Goal: Task Accomplishment & Management: Use online tool/utility

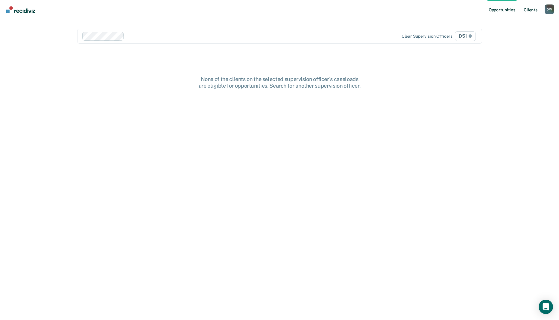
click at [531, 8] on link "Client s" at bounding box center [531, 9] width 16 height 19
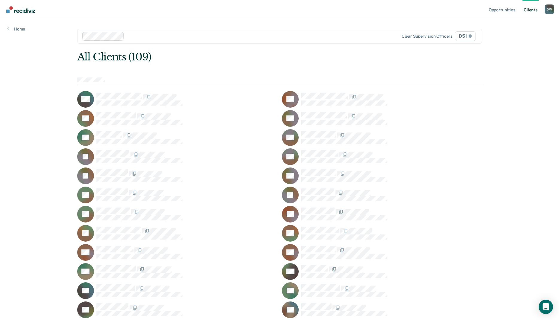
click at [292, 42] on div "Clear supervision officers D51" at bounding box center [279, 36] width 405 height 15
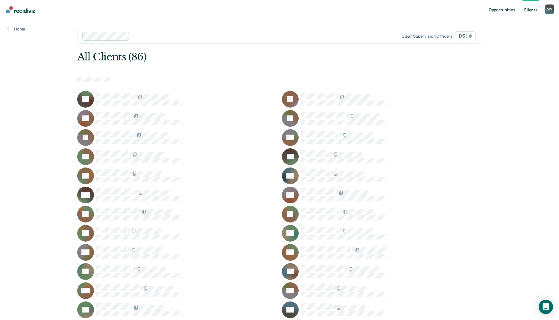
click at [508, 11] on link "Opportunities" at bounding box center [502, 9] width 29 height 19
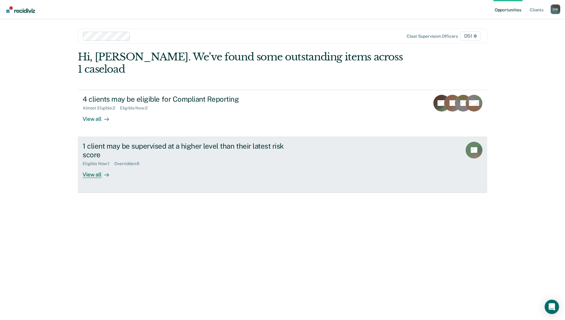
click at [102, 171] on div at bounding box center [105, 174] width 7 height 7
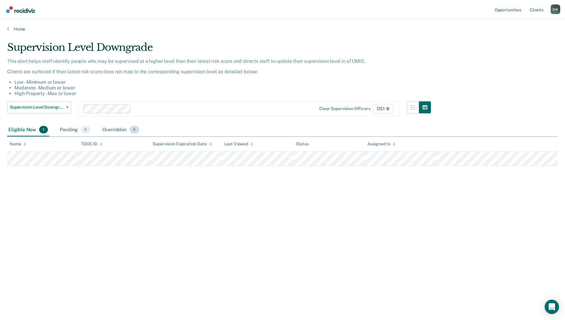
click at [114, 124] on div "Overridden 6" at bounding box center [121, 130] width 40 height 13
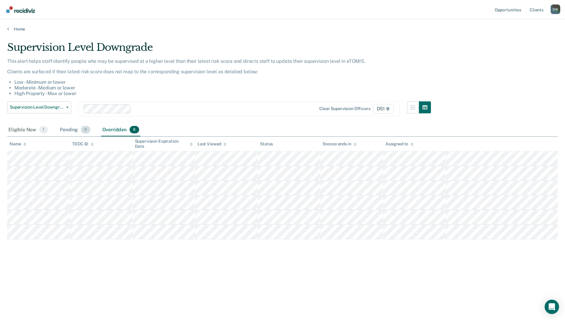
click at [73, 128] on div "Pending 0" at bounding box center [75, 130] width 33 height 13
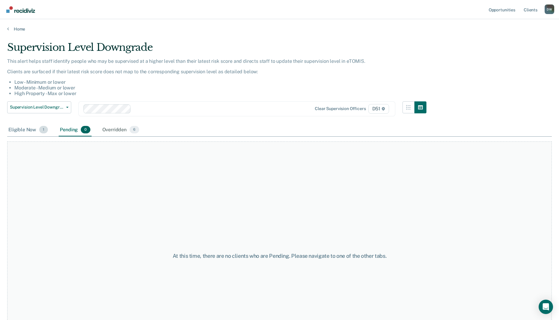
click at [32, 131] on div "Eligible Now 1" at bounding box center [28, 130] width 42 height 13
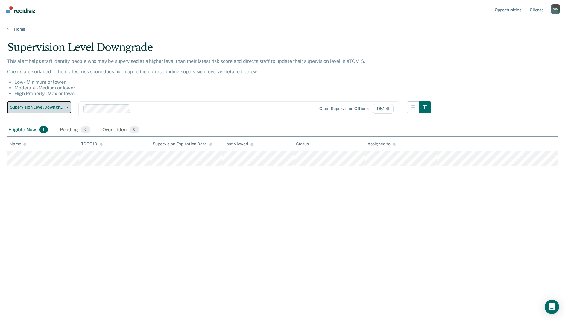
click at [62, 111] on button "Supervision Level Downgrade" at bounding box center [39, 108] width 64 height 12
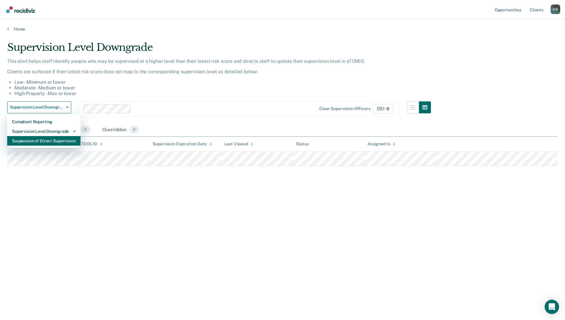
click at [58, 138] on div "Suspension of Direct Supervision" at bounding box center [44, 141] width 64 height 10
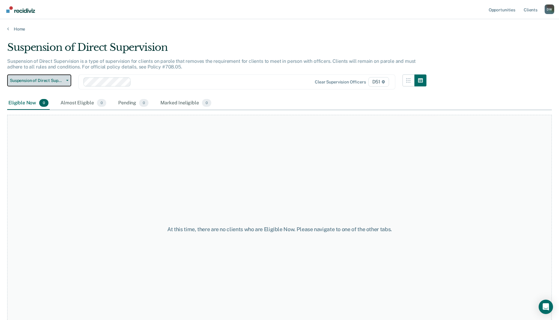
click at [63, 80] on span "Suspension of Direct Supervision" at bounding box center [37, 80] width 54 height 5
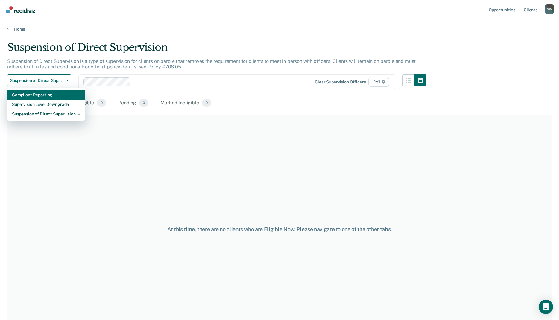
click at [55, 92] on div "Compliant Reporting" at bounding box center [46, 95] width 69 height 10
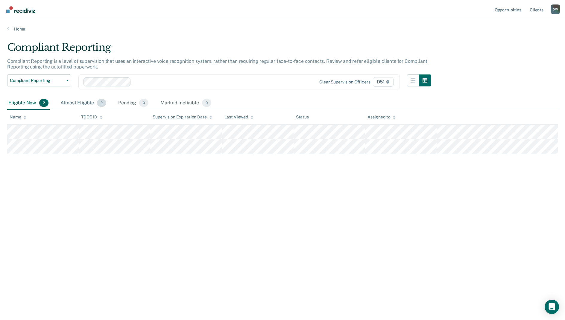
click at [84, 99] on div "Almost Eligible 2" at bounding box center [83, 103] width 48 height 13
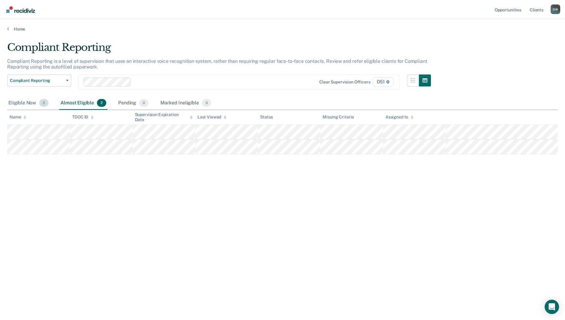
click at [36, 103] on div "Eligible Now 2" at bounding box center [28, 103] width 43 height 13
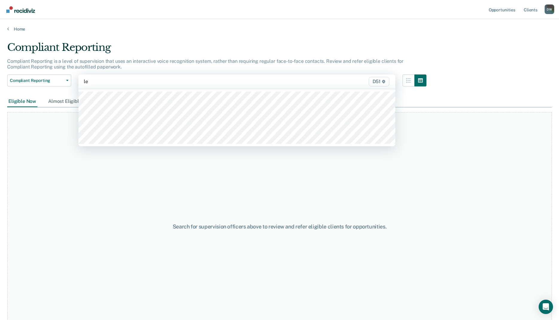
type input "[PERSON_NAME]"
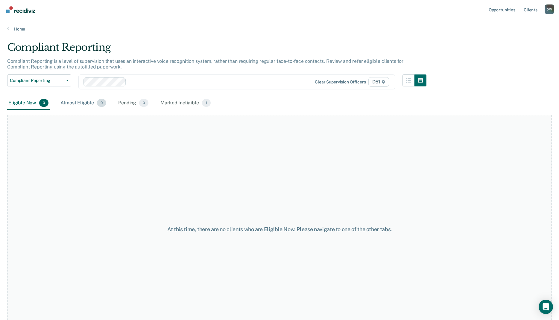
click at [65, 97] on div "Almost Eligible 0" at bounding box center [83, 103] width 48 height 13
click at [180, 101] on div "Marked Ineligible 1" at bounding box center [185, 103] width 53 height 13
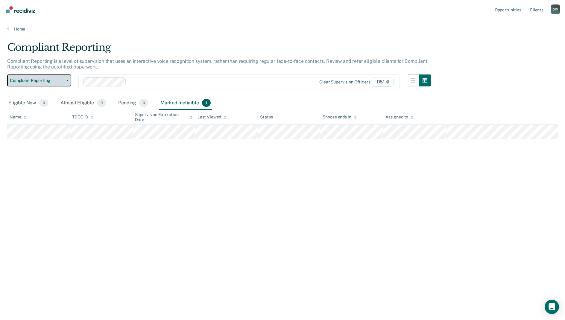
click at [43, 84] on button "Compliant Reporting" at bounding box center [39, 81] width 64 height 12
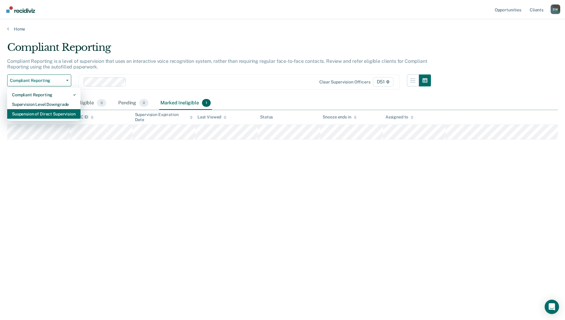
click at [40, 109] on div "Suspension of Direct Supervision" at bounding box center [44, 114] width 64 height 10
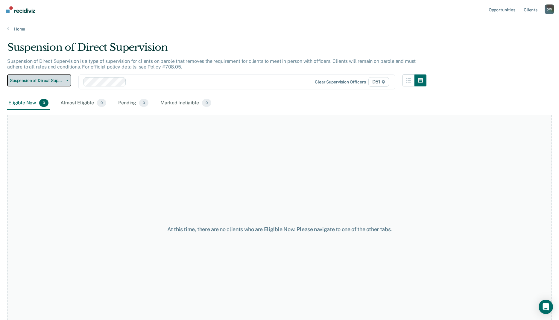
click at [56, 80] on span "Suspension of Direct Supervision" at bounding box center [37, 80] width 54 height 5
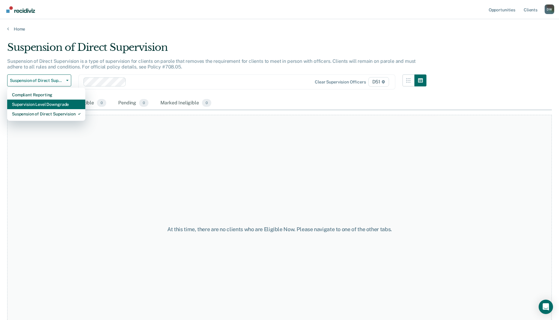
click at [47, 101] on div "Supervision Level Downgrade" at bounding box center [46, 105] width 69 height 10
